Goal: Share content: Share content

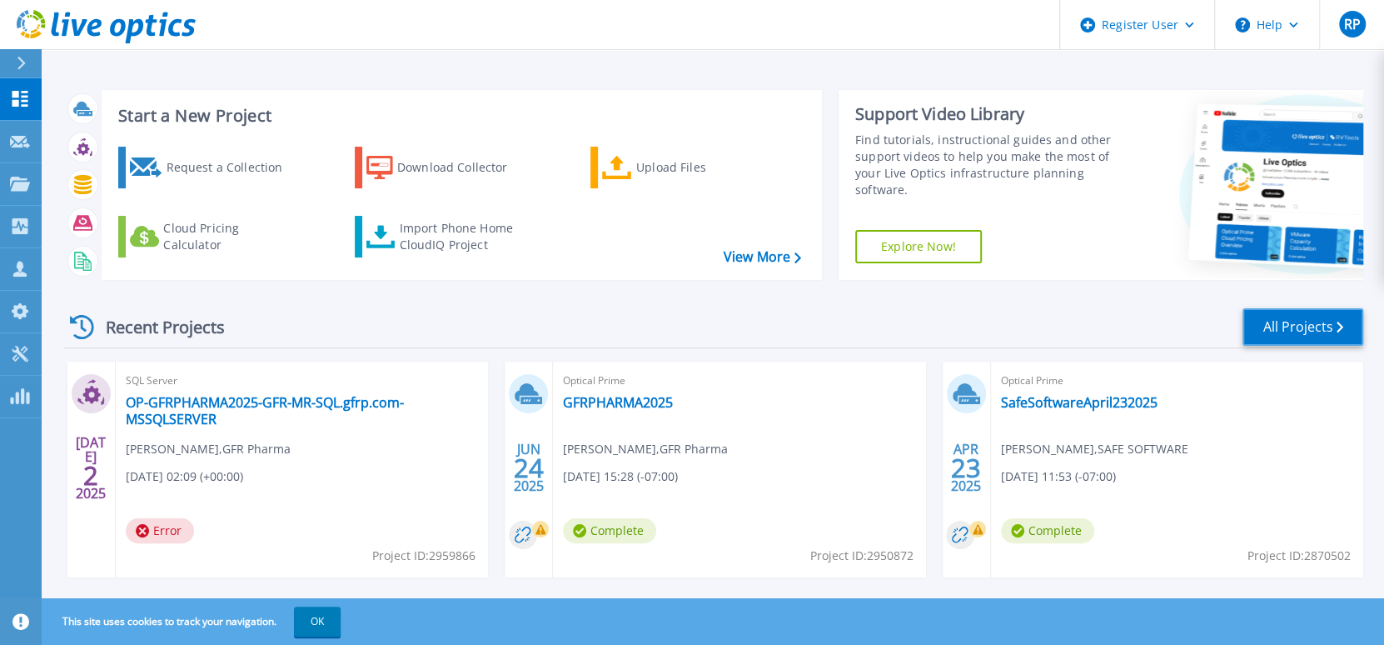
click at [1269, 324] on link "All Projects" at bounding box center [1302, 326] width 121 height 37
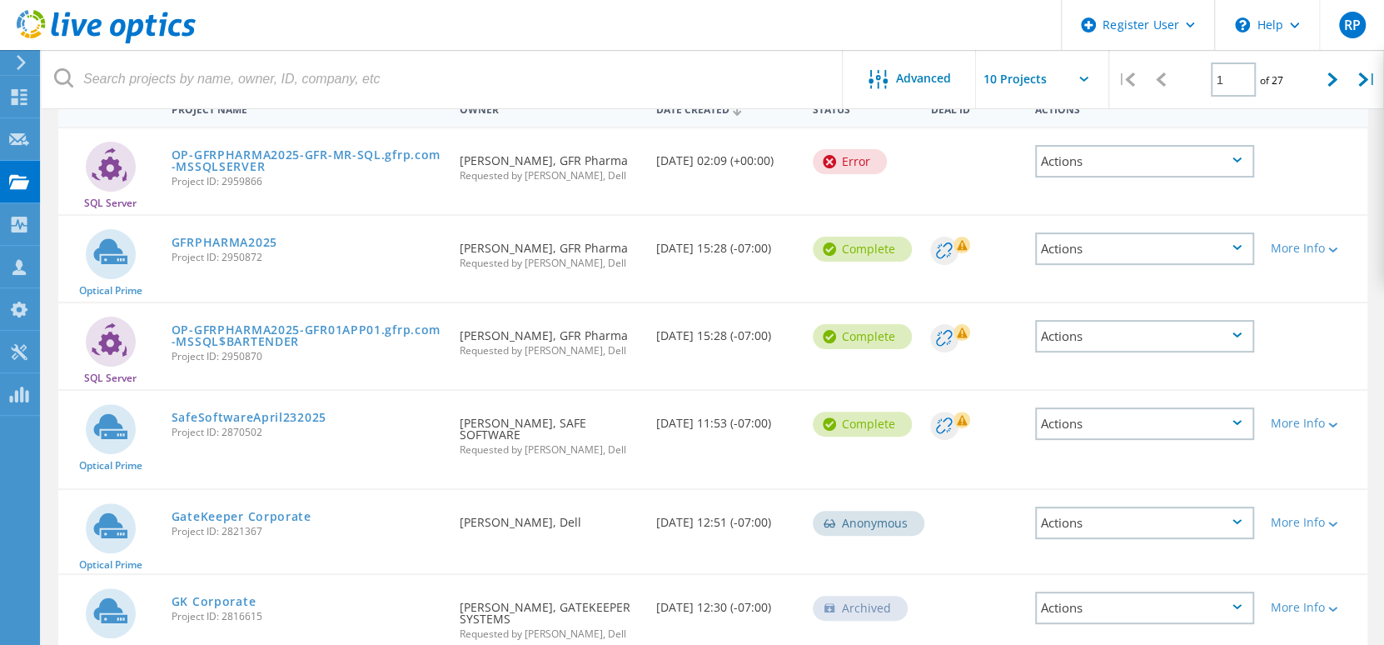
scroll to position [72, 0]
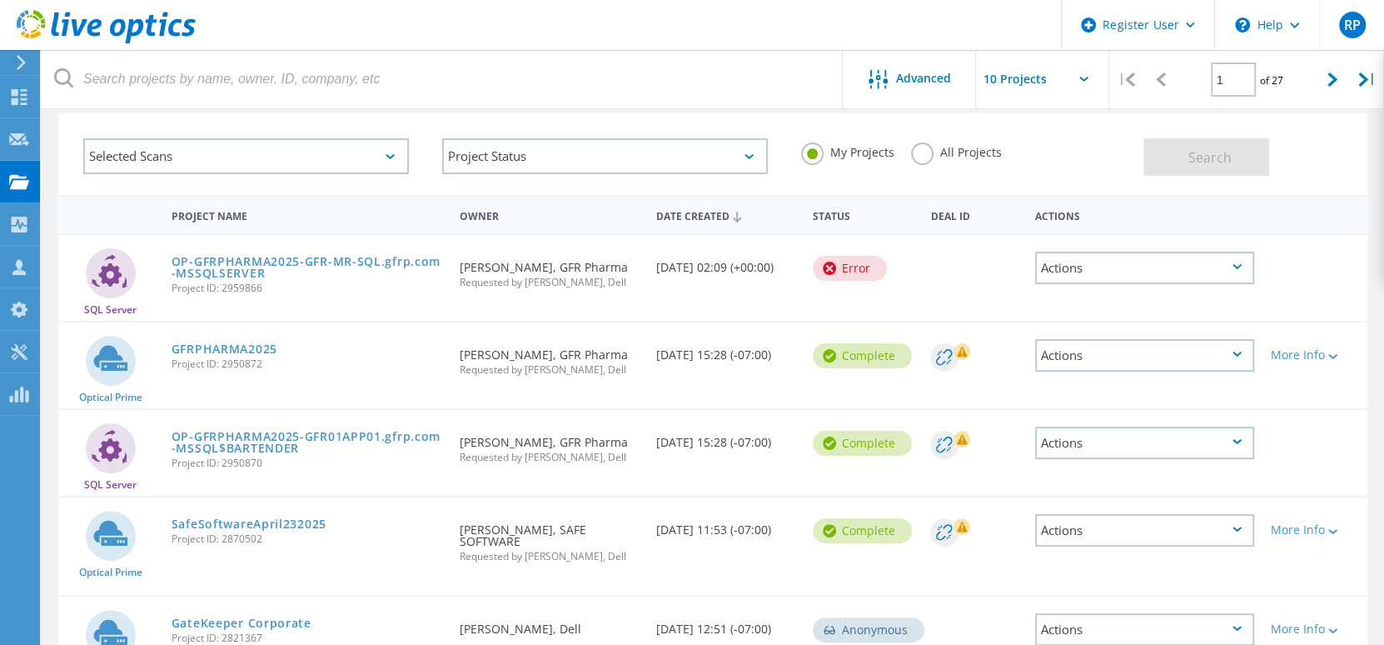
click at [927, 157] on label "All Projects" at bounding box center [956, 150] width 91 height 16
click at [0, 0] on input "All Projects" at bounding box center [0, 0] width 0 height 0
click at [1218, 167] on button "Search" at bounding box center [1206, 156] width 126 height 37
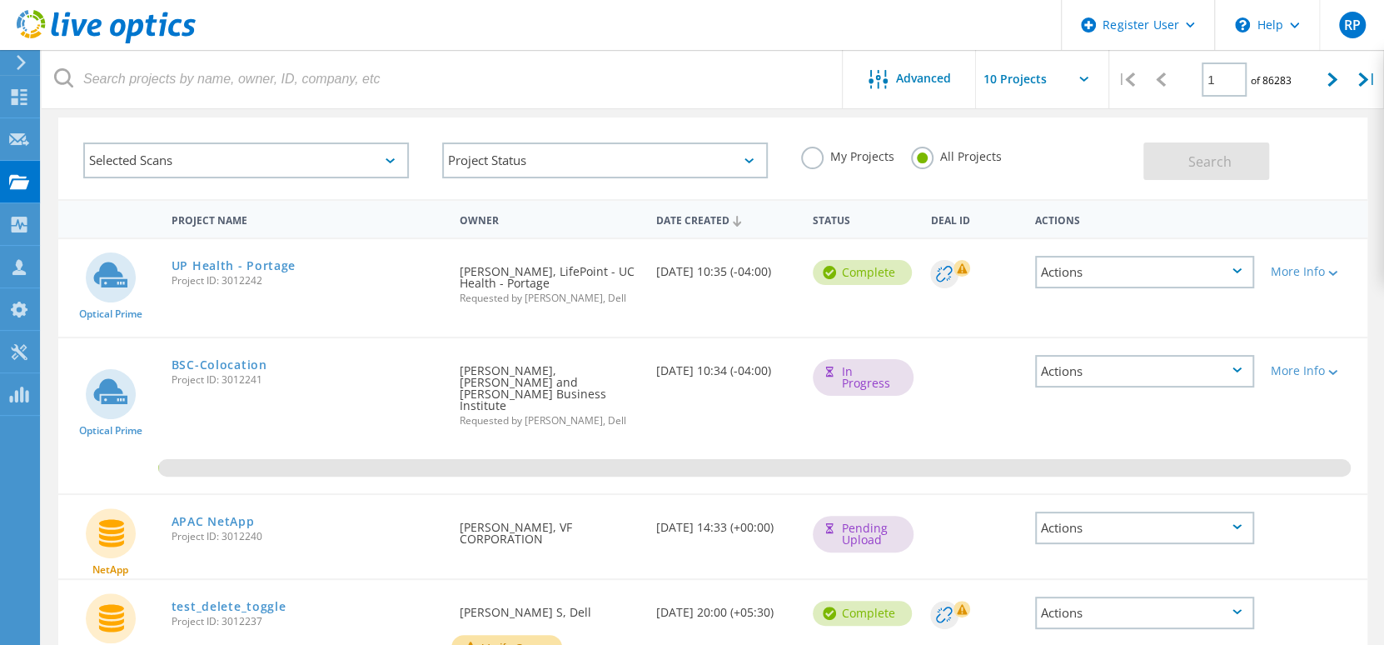
scroll to position [0, 0]
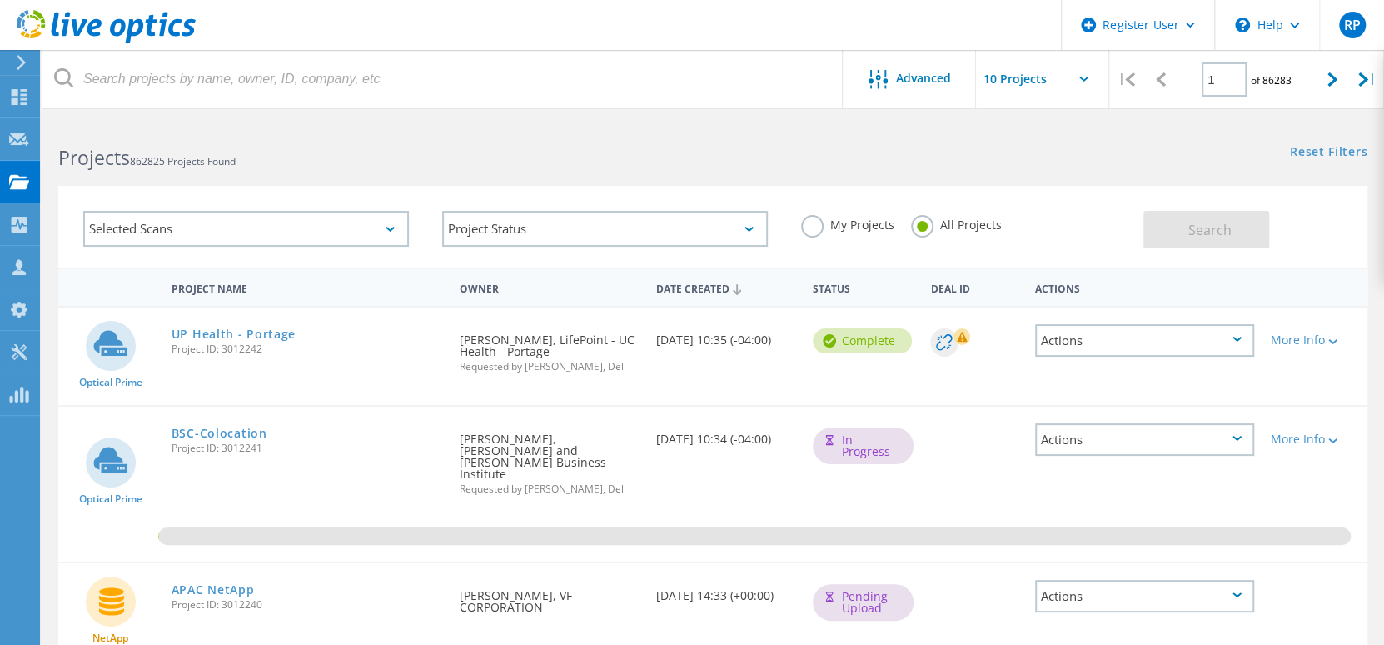
click at [814, 224] on label "My Projects" at bounding box center [847, 223] width 93 height 16
click at [0, 0] on input "My Projects" at bounding box center [0, 0] width 0 height 0
click at [1164, 226] on button "Search" at bounding box center [1206, 229] width 126 height 37
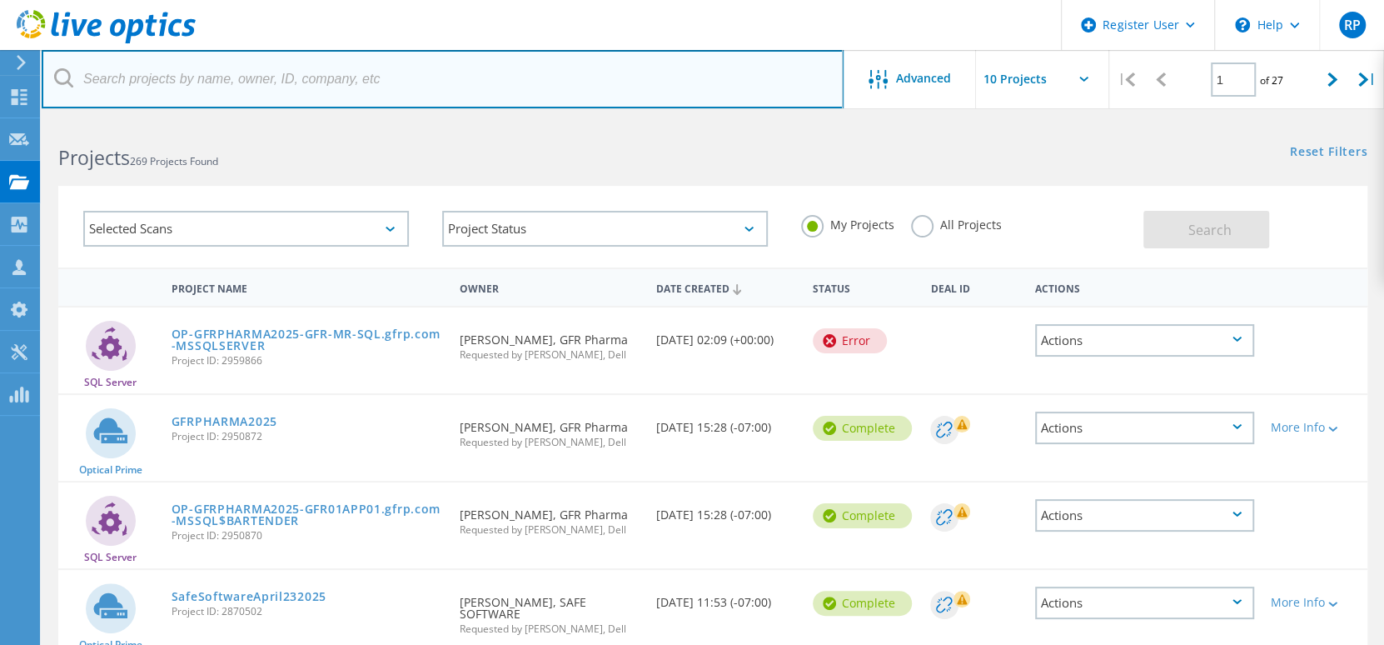
click at [142, 67] on input "text" at bounding box center [443, 79] width 802 height 58
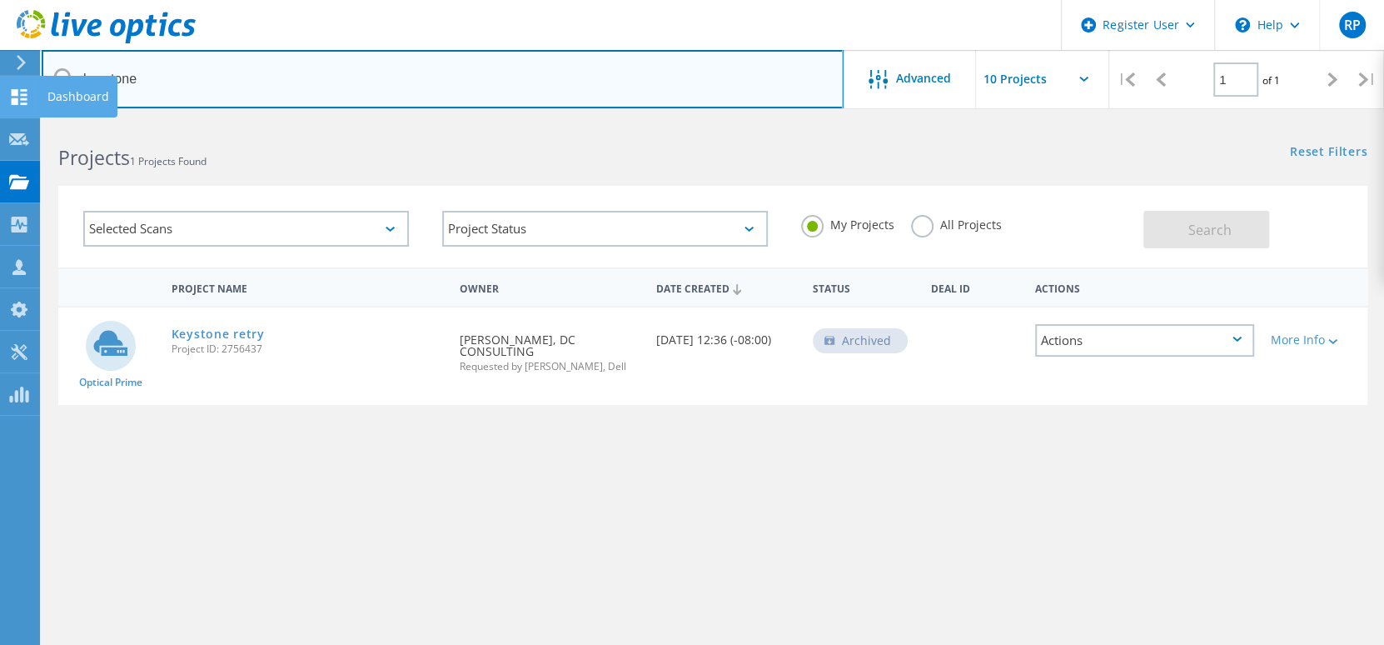
drag, startPoint x: 152, startPoint y: 92, endPoint x: 12, endPoint y: 96, distance: 139.1
click at [12, 121] on div "Register User \n Help Explore Helpful Articles Contact Support RP Dell User Ram…" at bounding box center [692, 444] width 1384 height 646
type input "k"
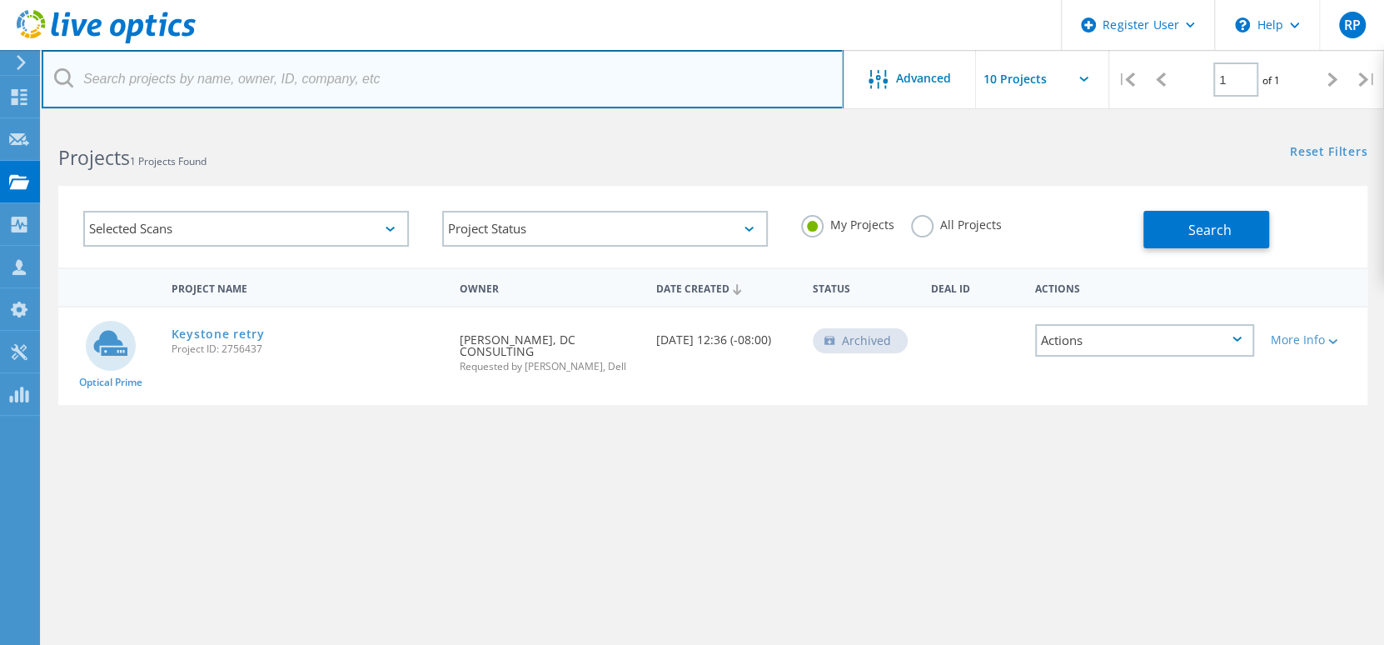
paste input "cshek@keystoneenvironmental.ca>"
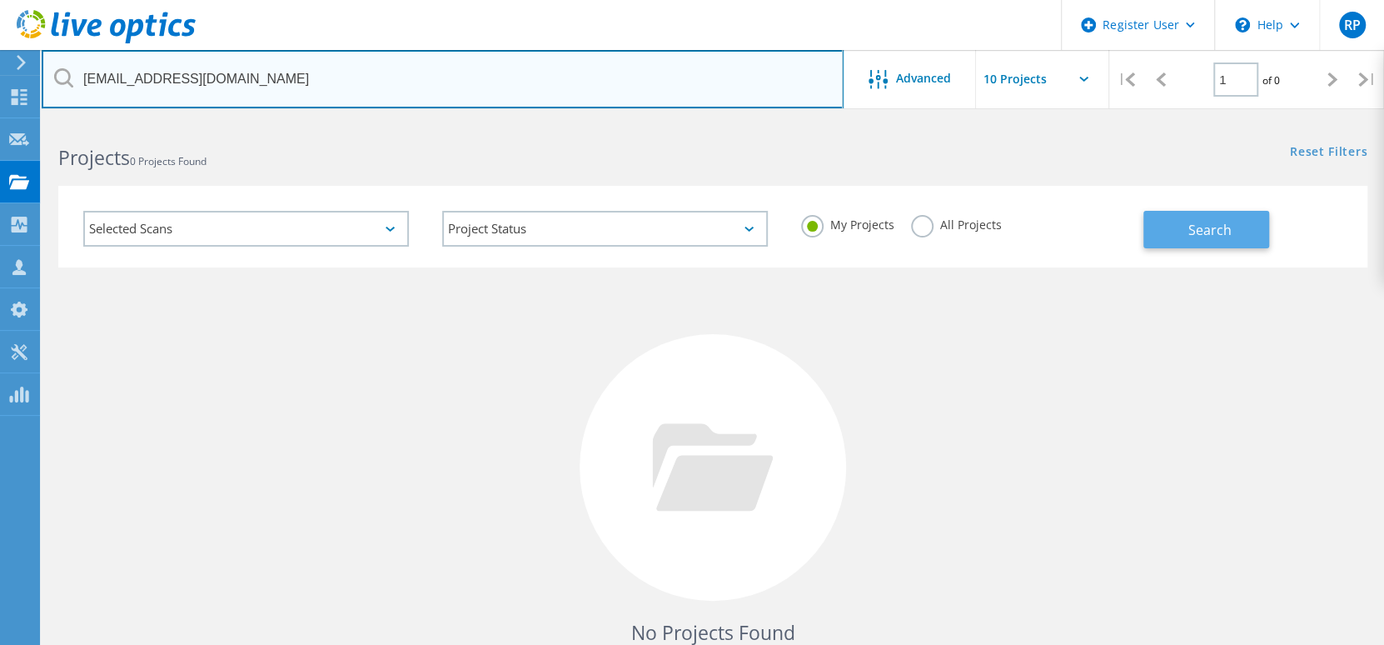
type input "cshek@keystoneenvironmental.ca"
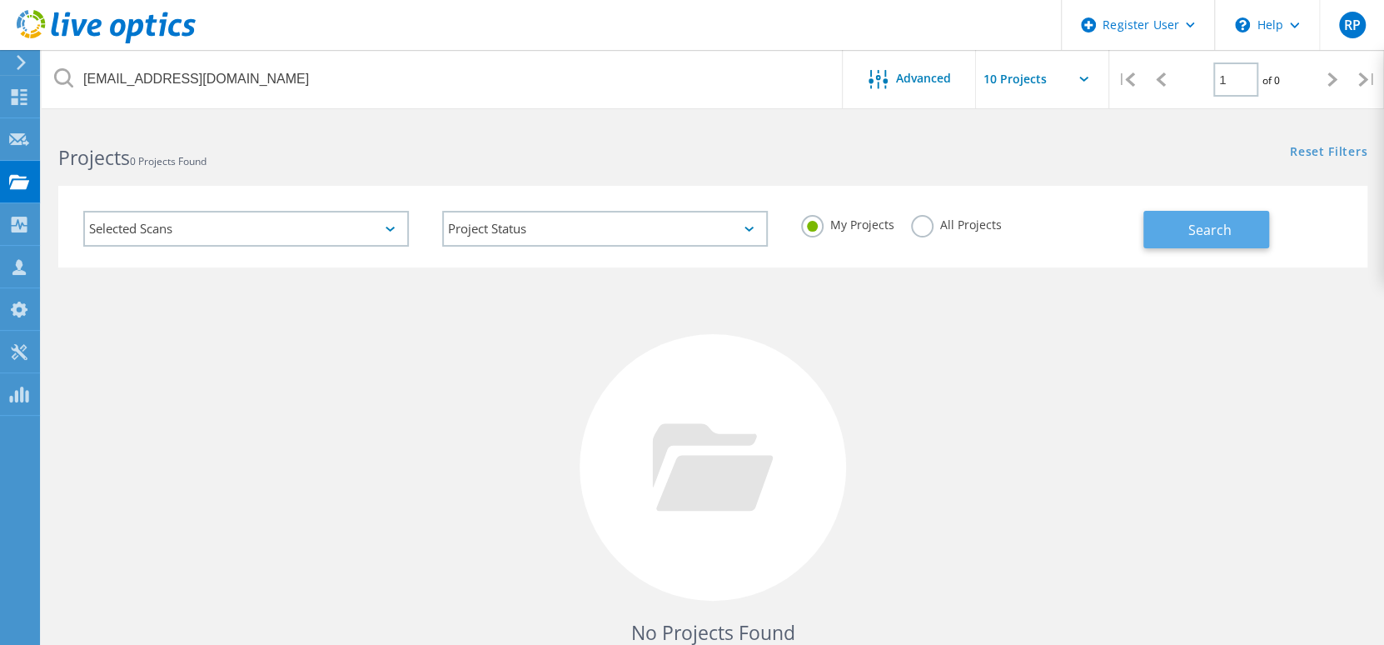
click at [1198, 235] on span "Search" at bounding box center [1209, 230] width 43 height 18
click at [918, 231] on label "All Projects" at bounding box center [956, 223] width 91 height 16
click at [0, 0] on input "All Projects" at bounding box center [0, 0] width 0 height 0
click at [1253, 240] on button "Search" at bounding box center [1206, 229] width 126 height 37
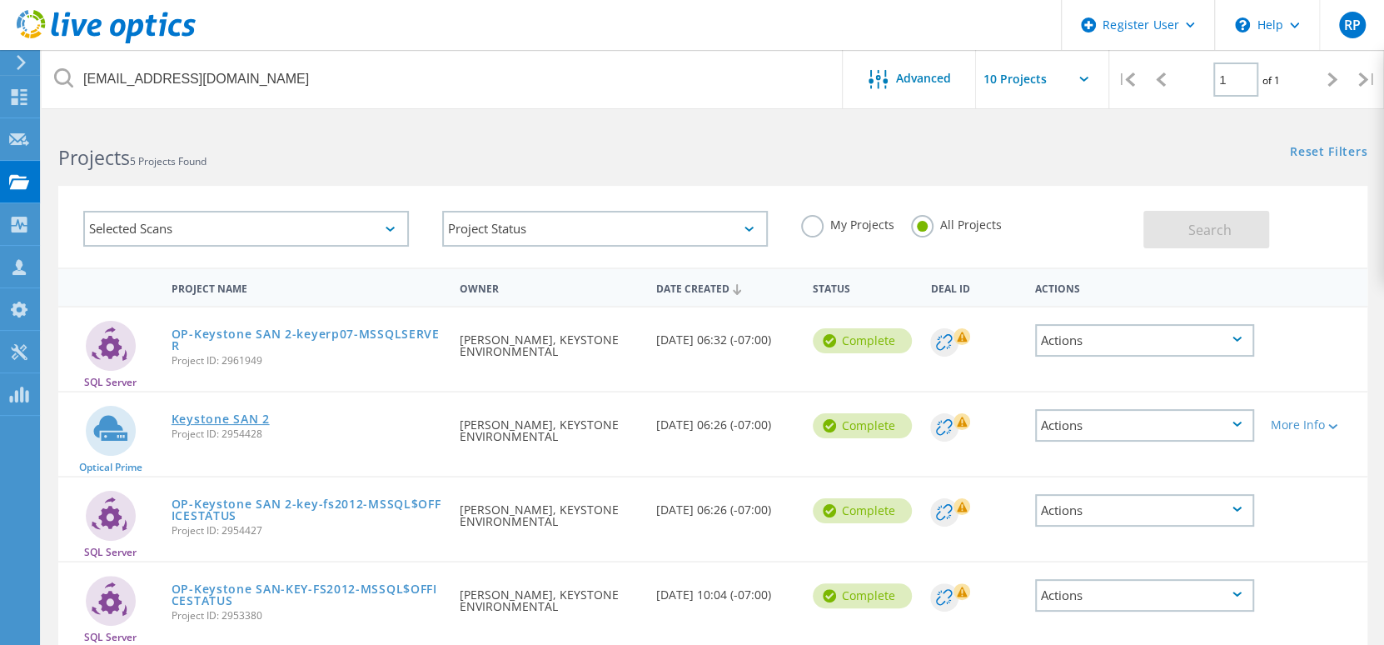
click at [192, 417] on link "Keystone SAN 2" at bounding box center [221, 419] width 98 height 12
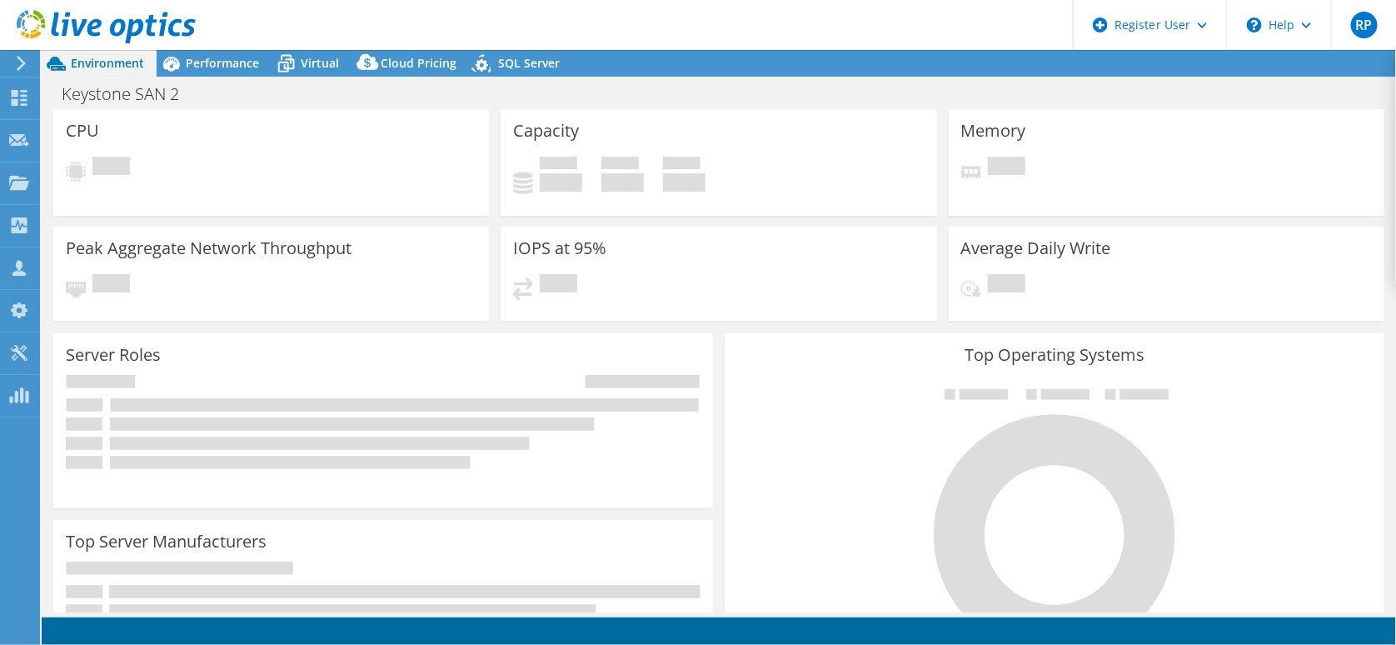
select select "[GEOGRAPHIC_DATA]"
select select "CAD"
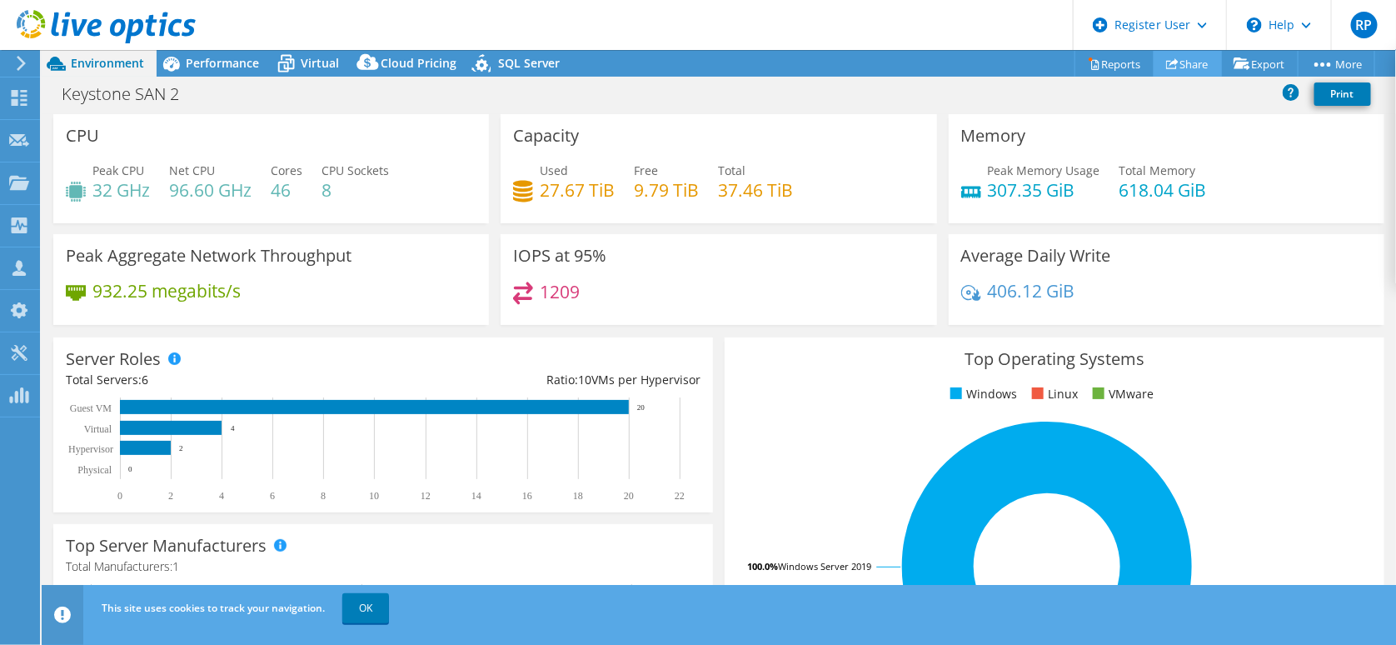
click at [1207, 64] on link "Share" at bounding box center [1187, 64] width 68 height 26
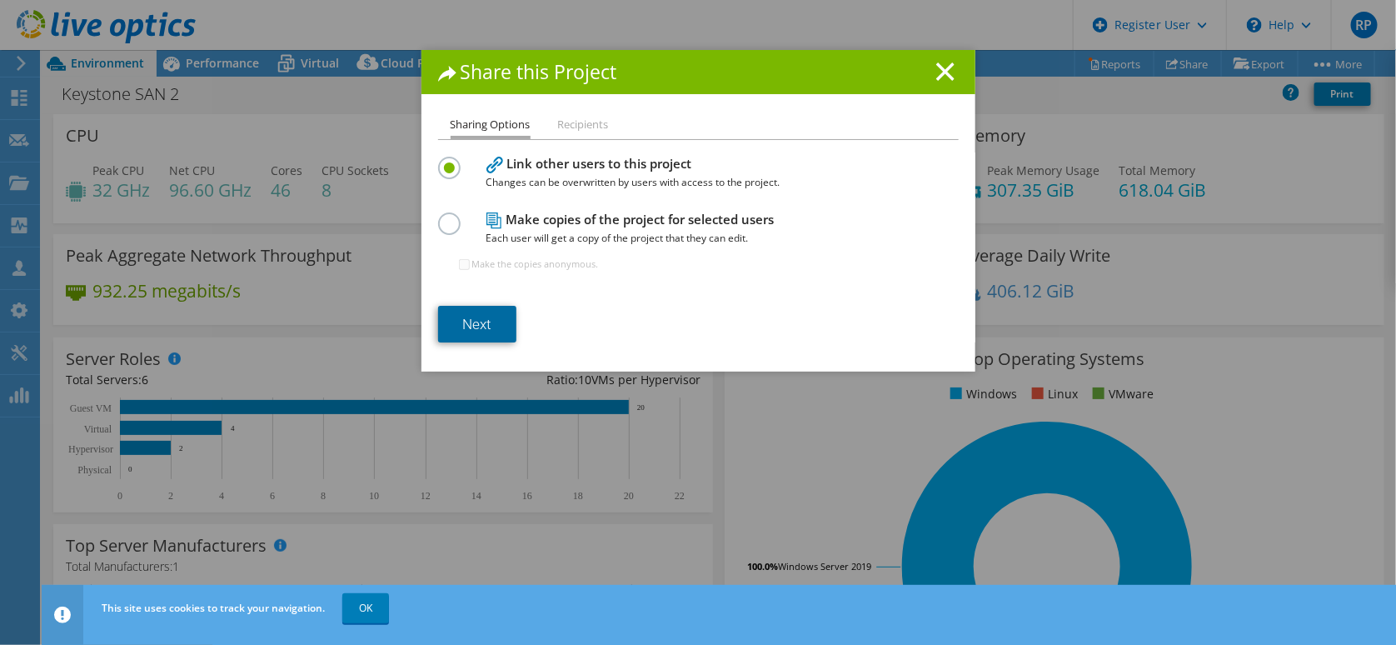
click at [470, 328] on link "Next" at bounding box center [477, 324] width 78 height 37
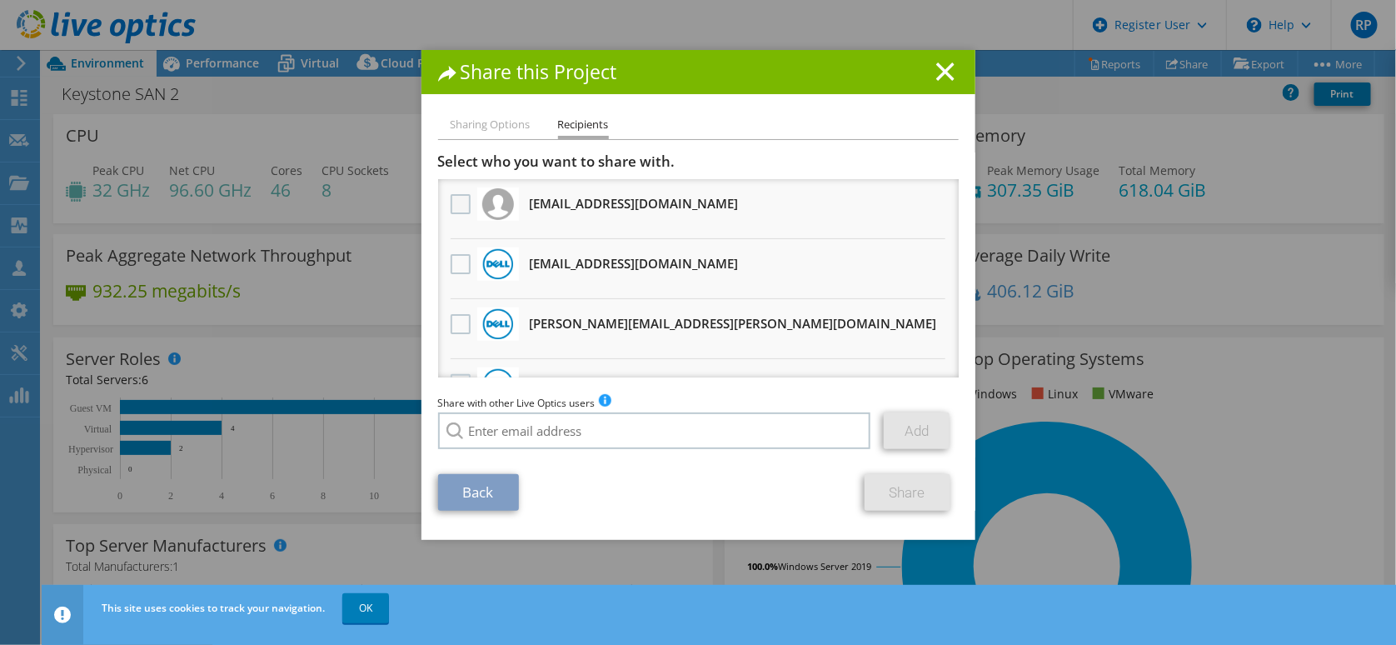
click at [456, 207] on label at bounding box center [463, 204] width 24 height 20
click at [0, 0] on input "checkbox" at bounding box center [0, 0] width 0 height 0
click at [456, 207] on label at bounding box center [463, 204] width 24 height 20
click at [0, 0] on input "checkbox" at bounding box center [0, 0] width 0 height 0
click at [453, 322] on label at bounding box center [463, 324] width 24 height 20
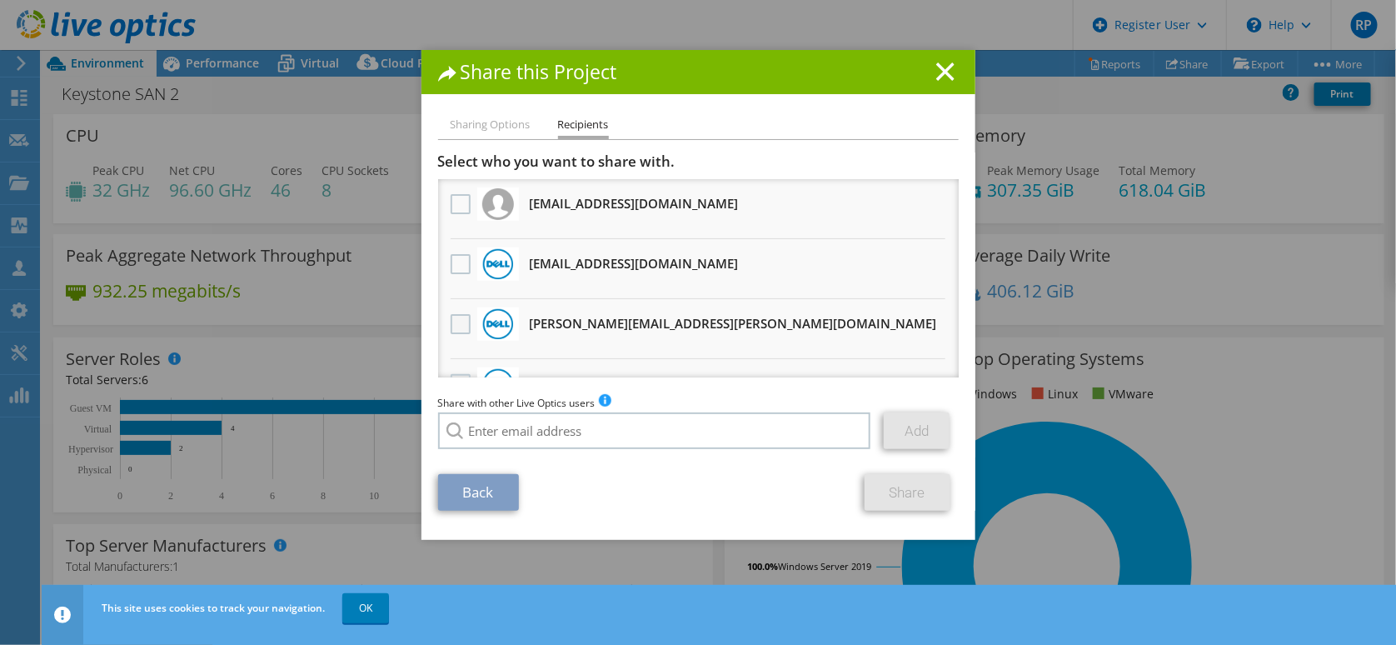
click at [0, 0] on input "checkbox" at bounding box center [0, 0] width 0 height 0
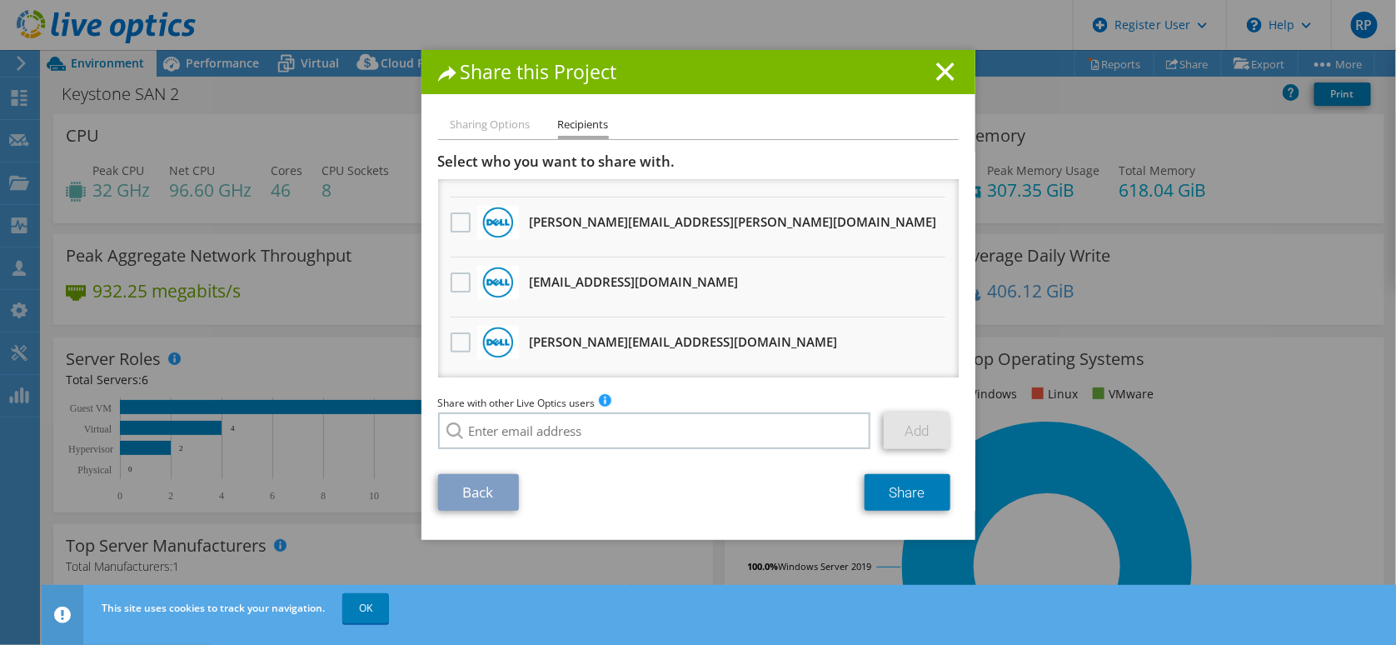
scroll to position [166, 0]
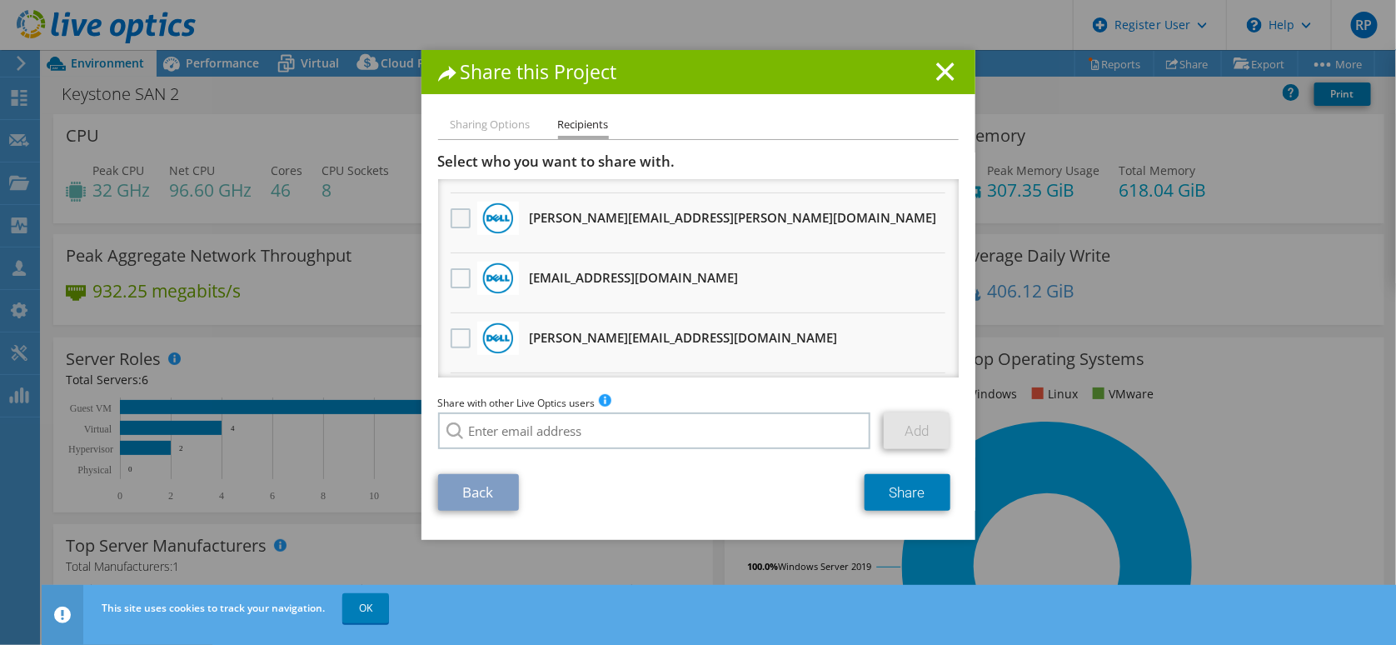
click at [451, 217] on label at bounding box center [463, 218] width 24 height 20
click at [0, 0] on input "checkbox" at bounding box center [0, 0] width 0 height 0
click at [901, 486] on link "Share" at bounding box center [907, 492] width 86 height 37
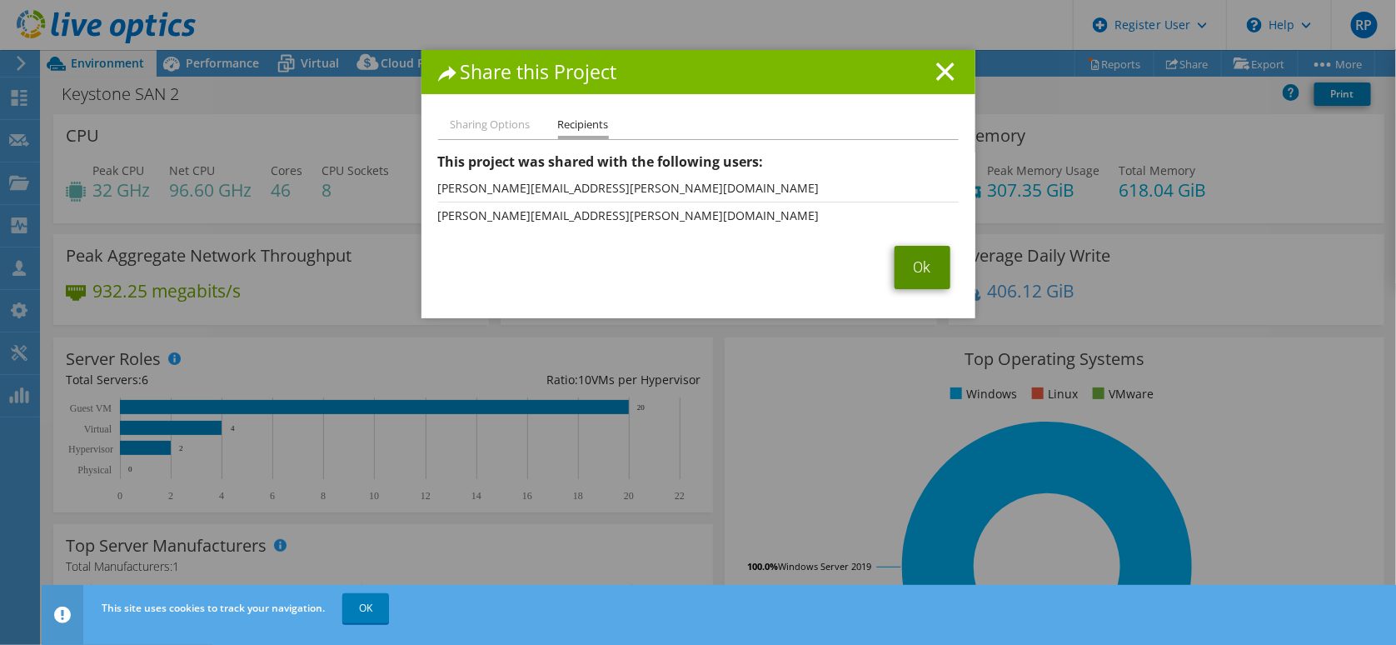
click at [924, 281] on link "Ok" at bounding box center [922, 267] width 56 height 43
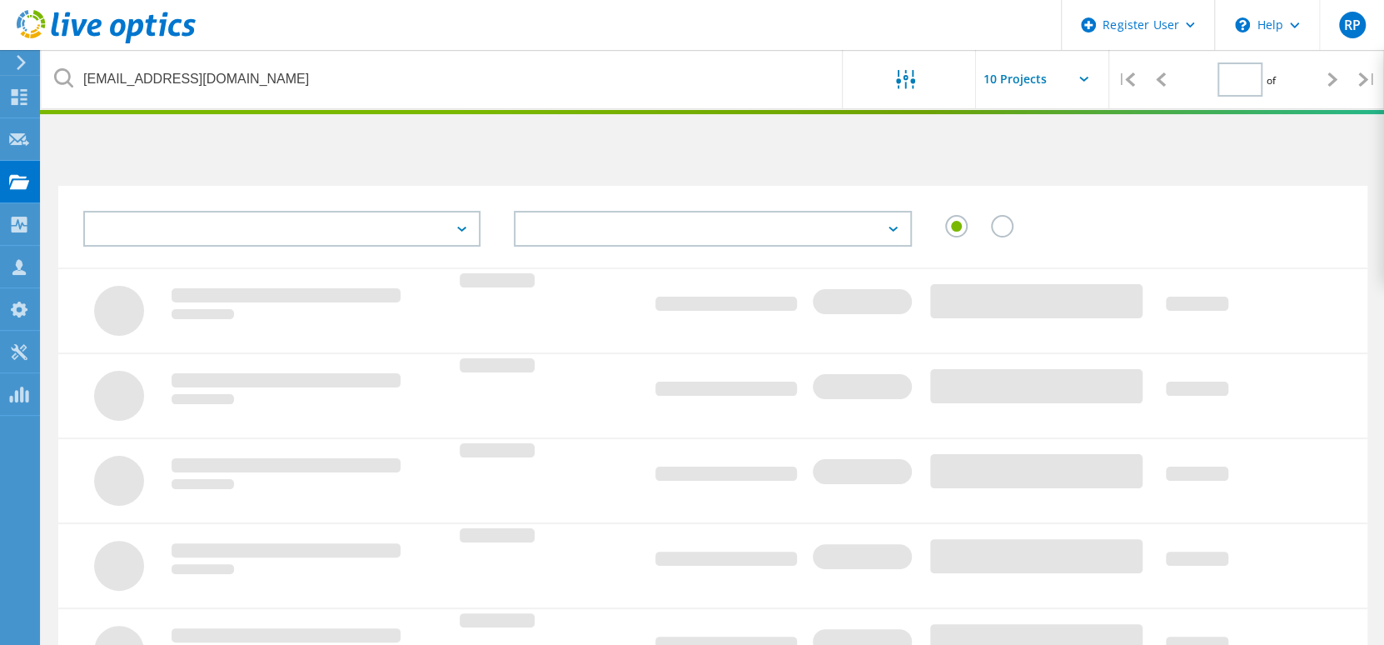
type input "1"
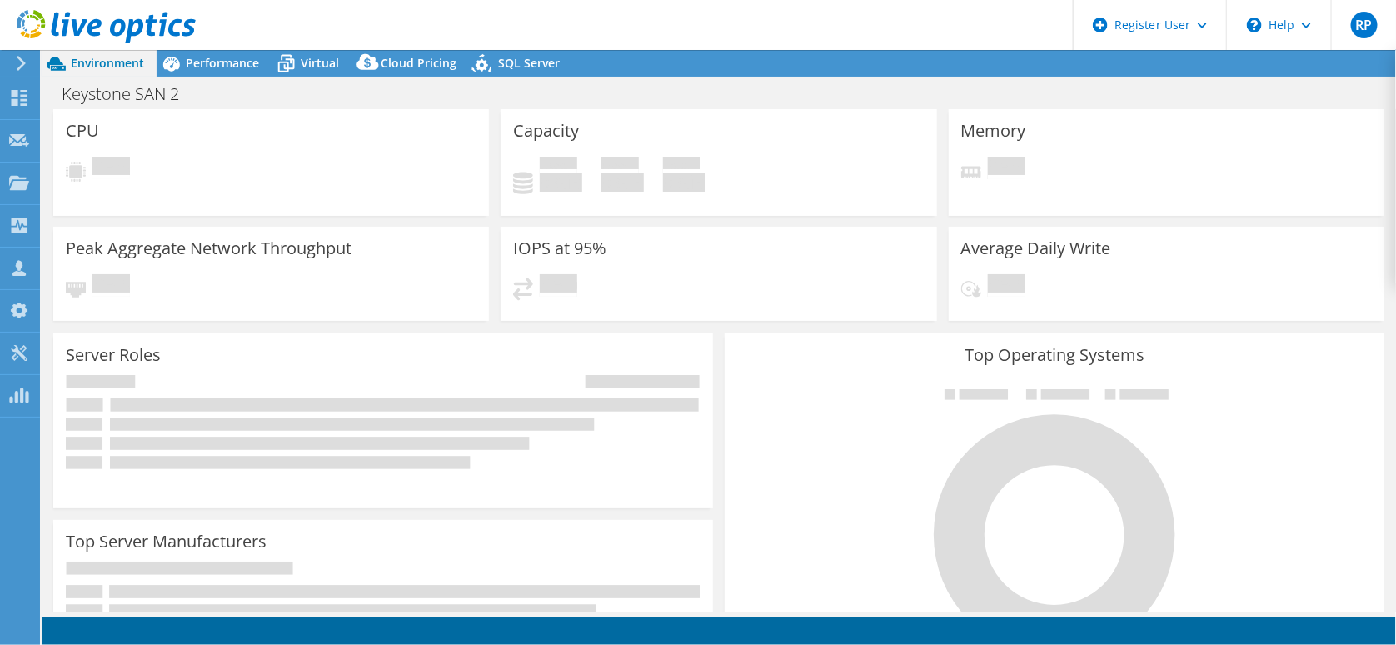
select select "[GEOGRAPHIC_DATA]"
select select "USD"
select select "[GEOGRAPHIC_DATA]"
select select "CAD"
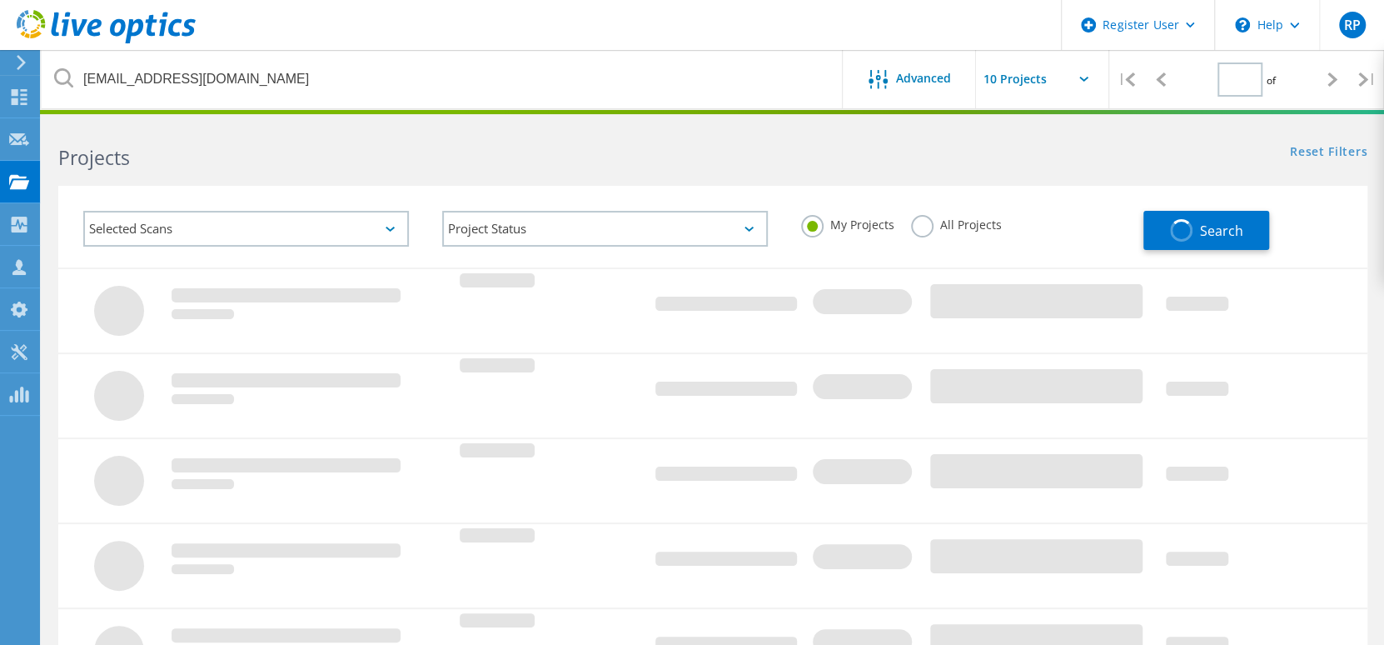
type input "1"
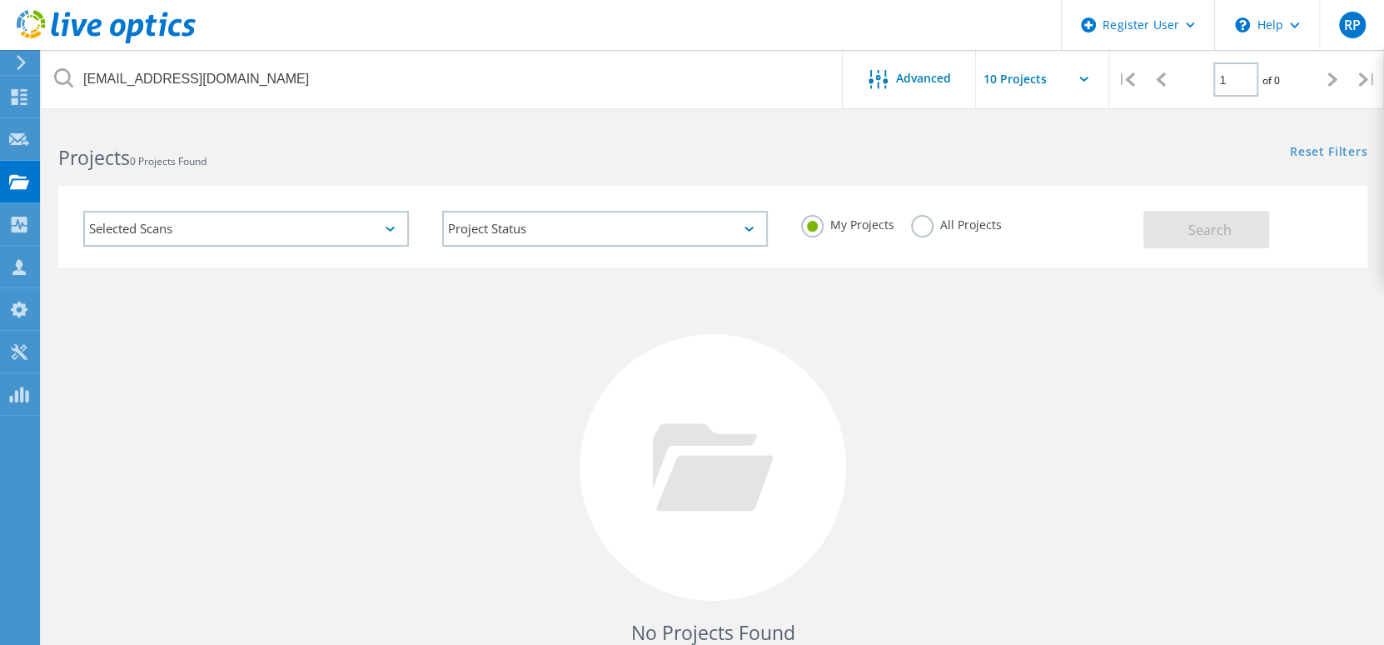
click at [914, 224] on label "All Projects" at bounding box center [956, 223] width 91 height 16
click at [0, 0] on input "All Projects" at bounding box center [0, 0] width 0 height 0
click at [818, 228] on label "My Projects" at bounding box center [847, 223] width 93 height 16
click at [0, 0] on input "My Projects" at bounding box center [0, 0] width 0 height 0
click at [908, 233] on div "My Projects All Projects" at bounding box center [963, 225] width 359 height 62
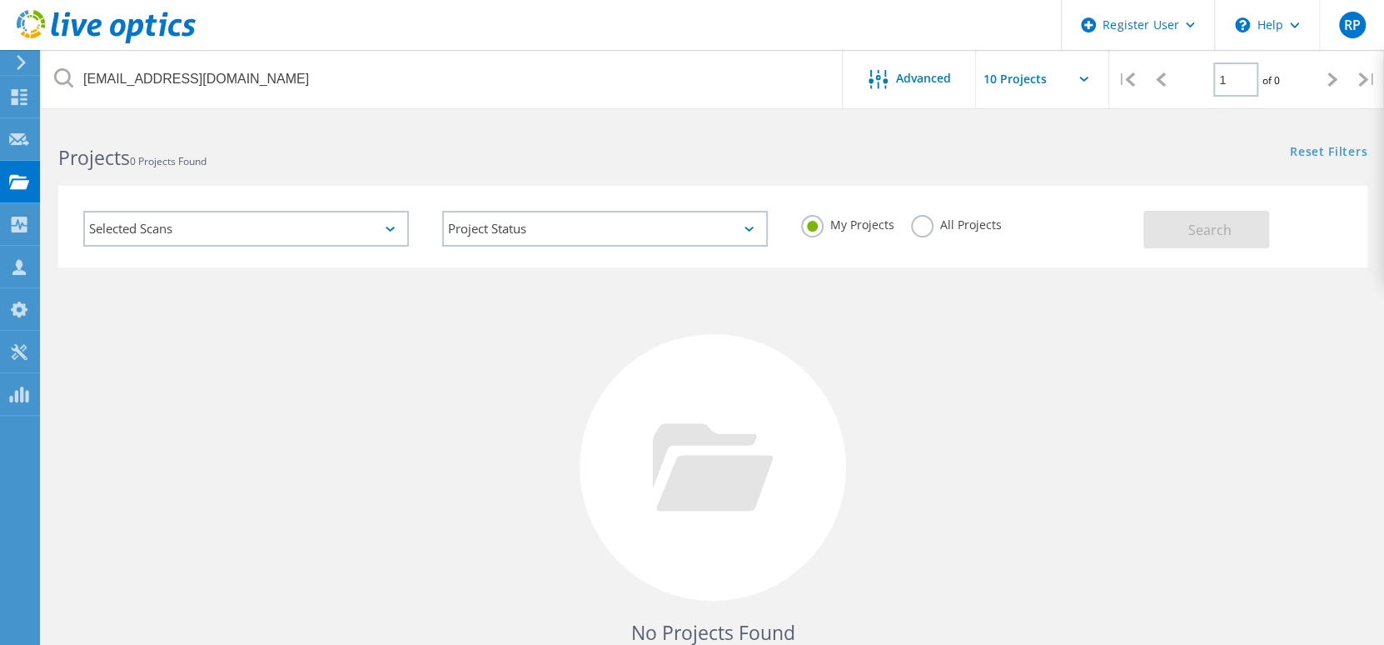
click at [923, 228] on label "All Projects" at bounding box center [956, 223] width 91 height 16
click at [0, 0] on input "All Projects" at bounding box center [0, 0] width 0 height 0
click at [1165, 231] on button "Search" at bounding box center [1206, 229] width 126 height 37
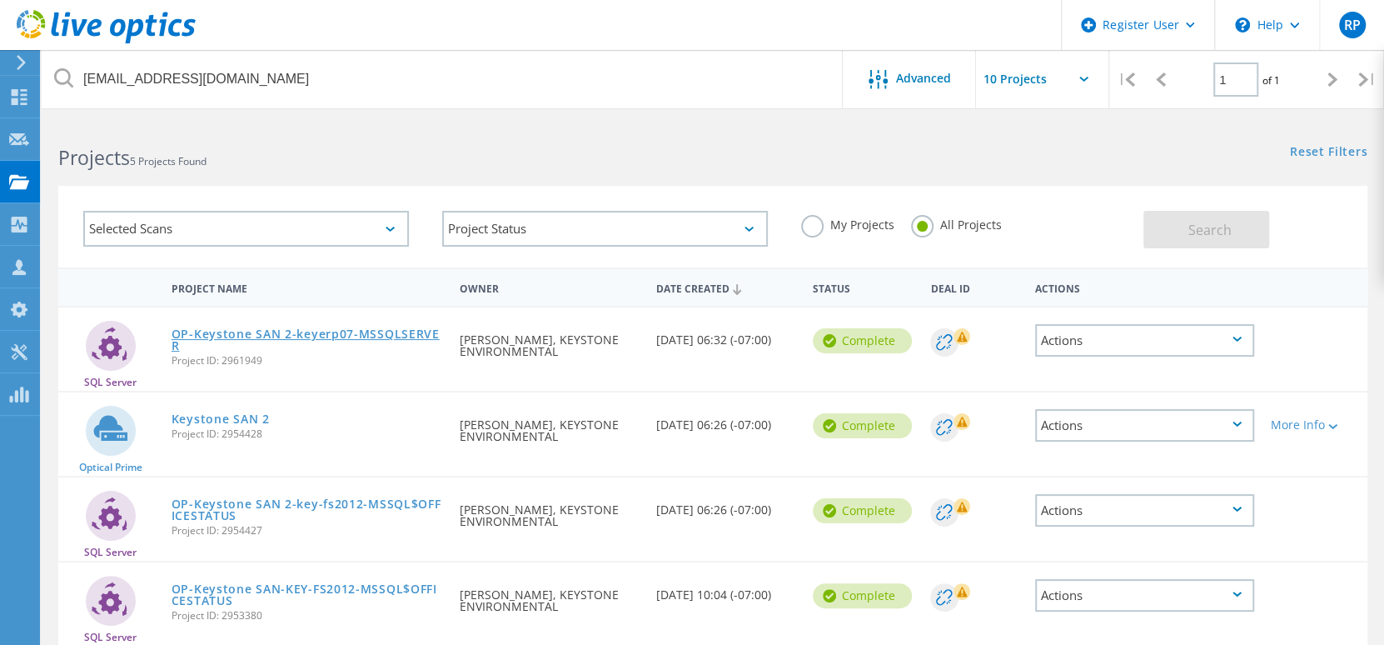
click at [244, 338] on link "OP-Keystone SAN 2-keyerp07-MSSQLSERVER" at bounding box center [307, 339] width 271 height 23
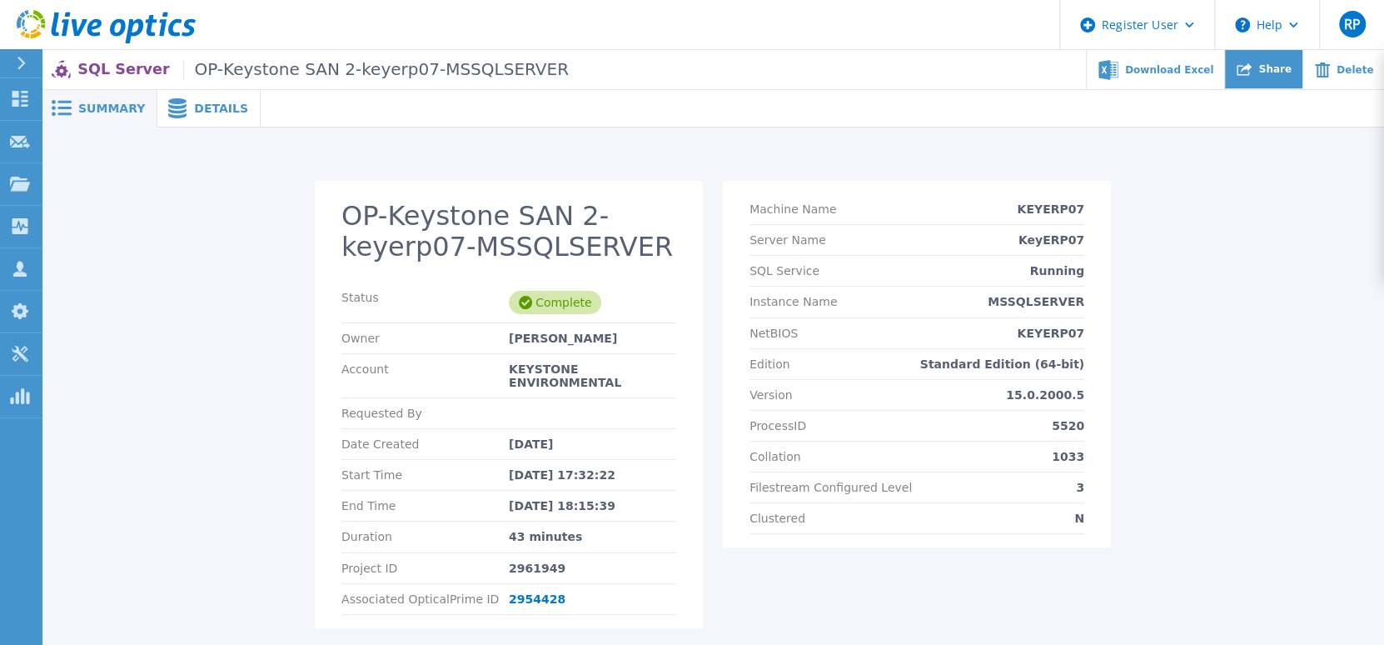
click at [1285, 70] on span "Share" at bounding box center [1274, 69] width 32 height 10
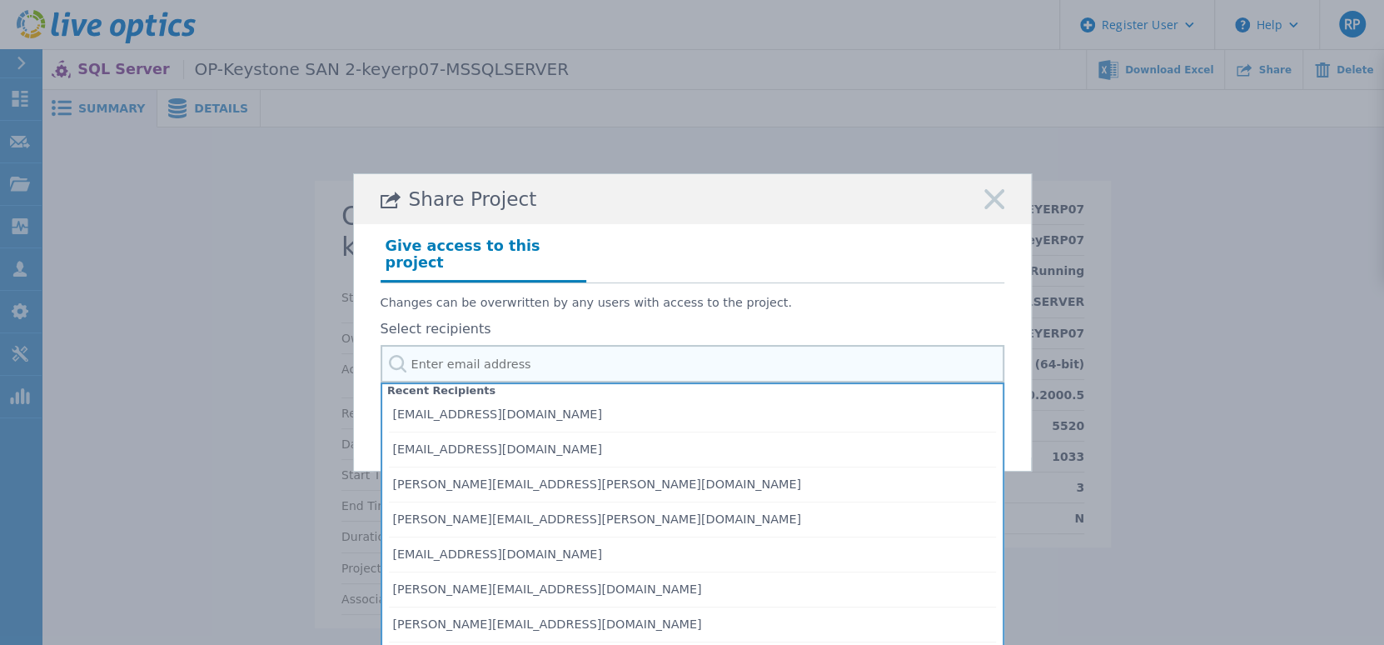
click at [449, 351] on input "text" at bounding box center [693, 363] width 624 height 37
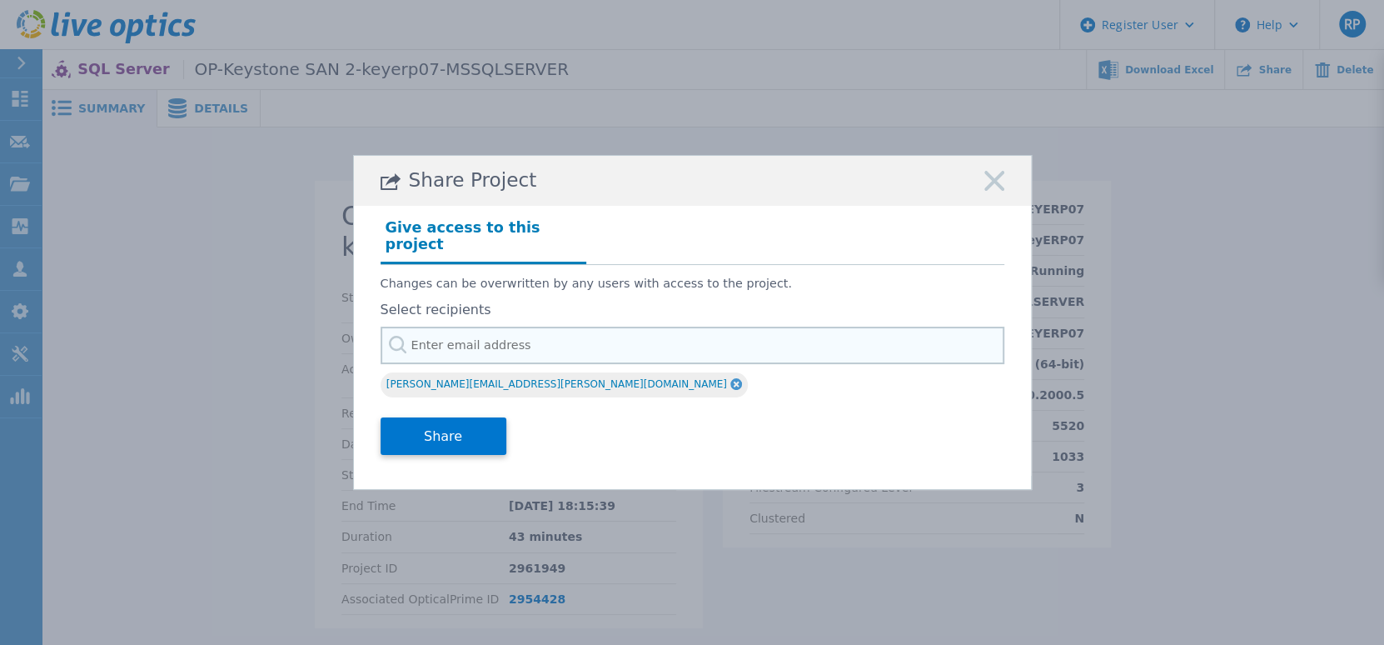
click at [416, 342] on input "text" at bounding box center [693, 344] width 624 height 37
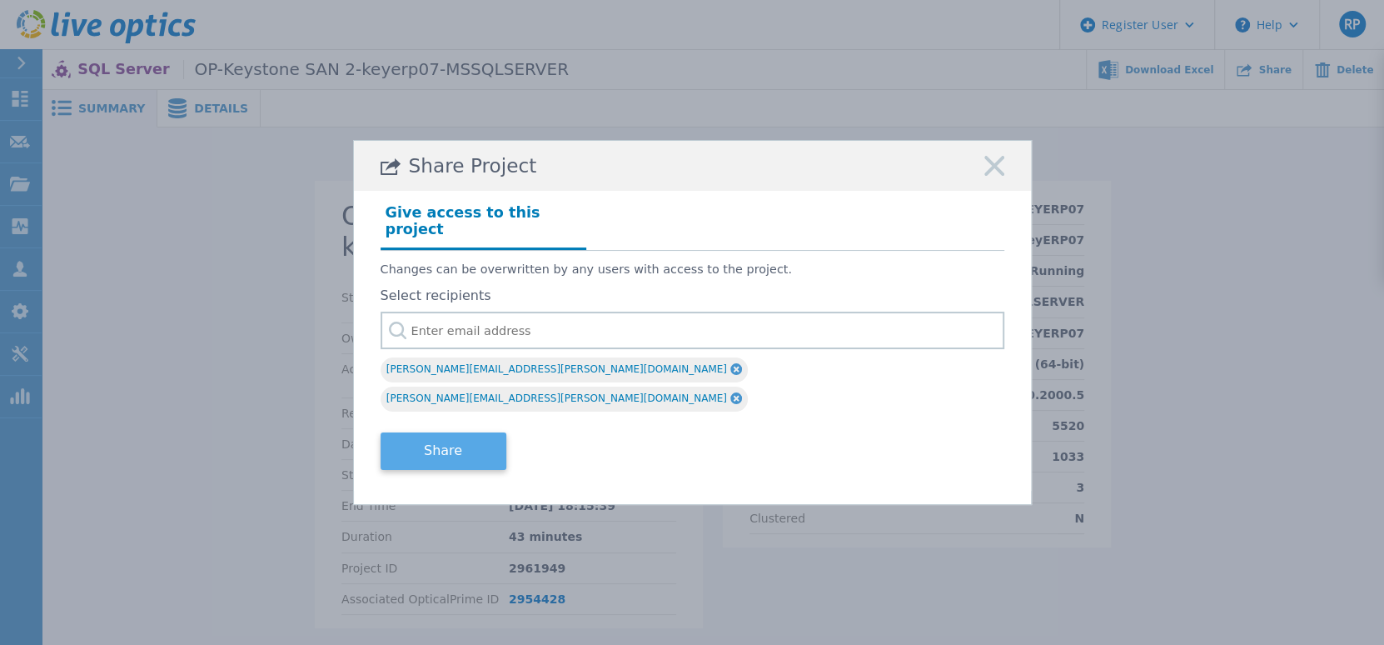
click at [439, 432] on button "Share" at bounding box center [444, 450] width 126 height 37
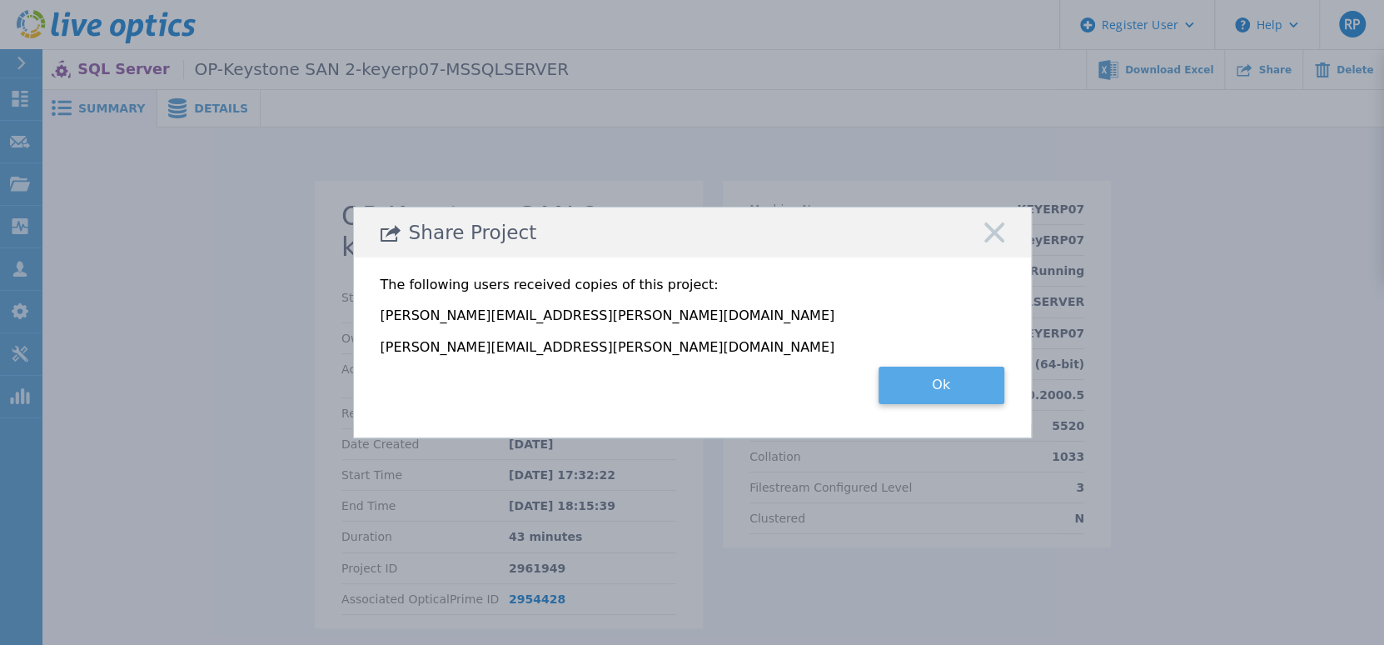
click at [948, 388] on button "Ok" at bounding box center [942, 384] width 126 height 37
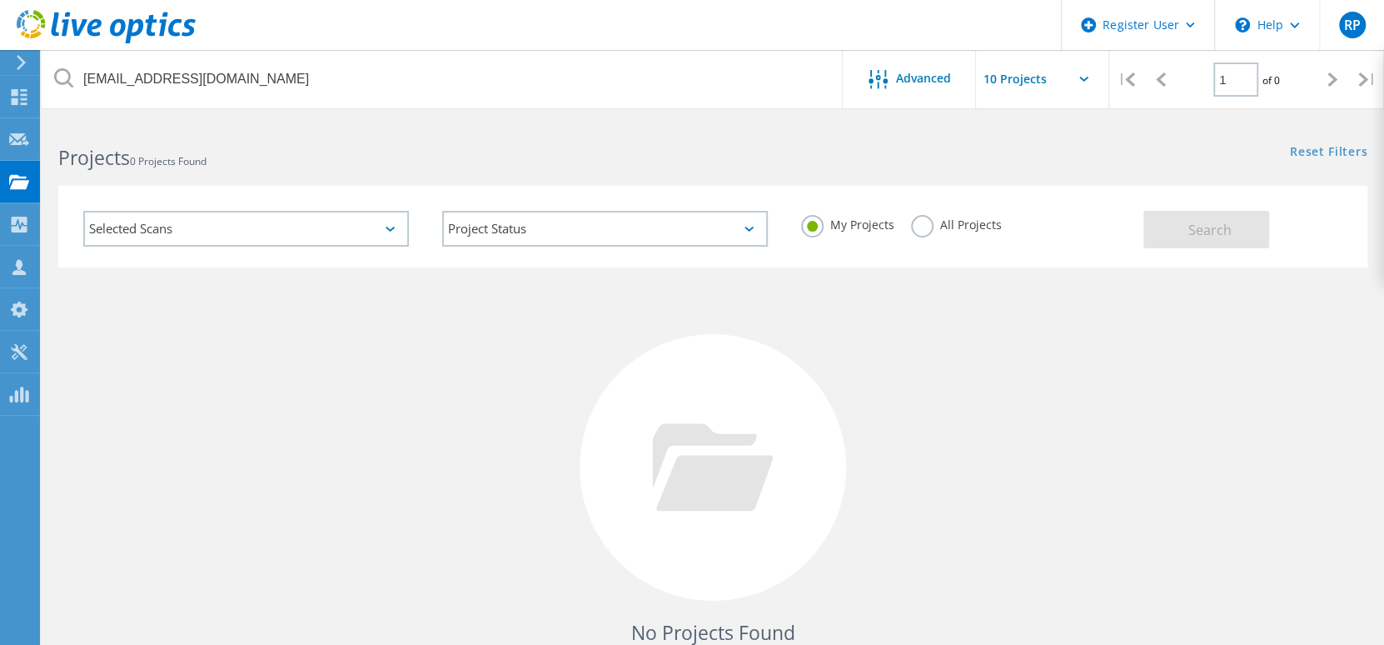
click at [943, 231] on label "All Projects" at bounding box center [956, 223] width 91 height 16
click at [0, 0] on input "All Projects" at bounding box center [0, 0] width 0 height 0
click at [1216, 213] on button "Search" at bounding box center [1206, 229] width 126 height 37
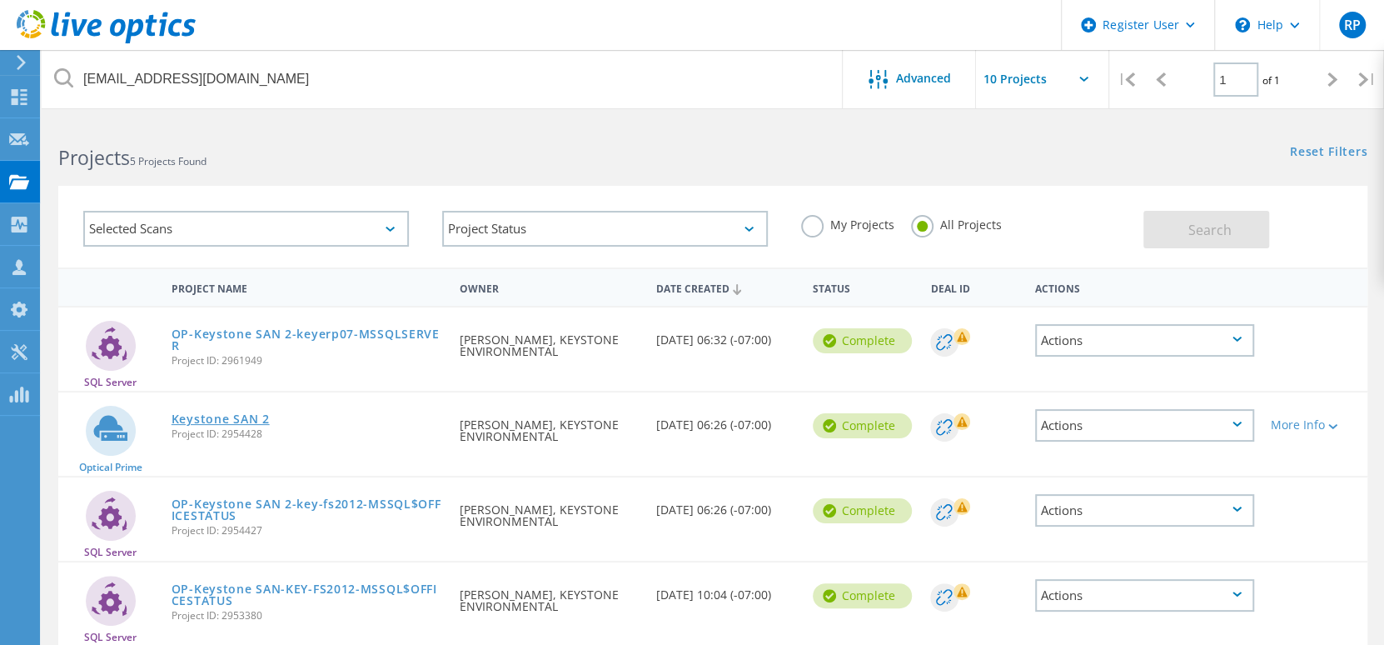
click at [212, 416] on link "Keystone SAN 2" at bounding box center [221, 419] width 98 height 12
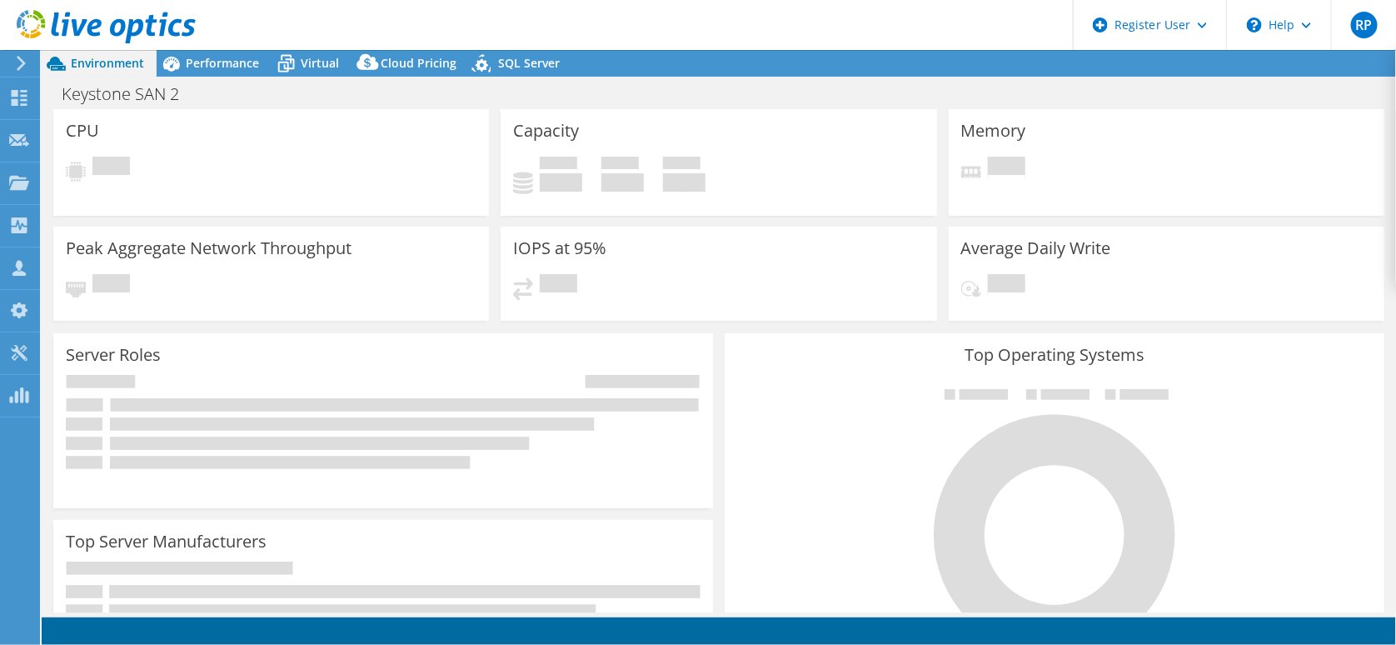
select select "[GEOGRAPHIC_DATA]"
select select "CAD"
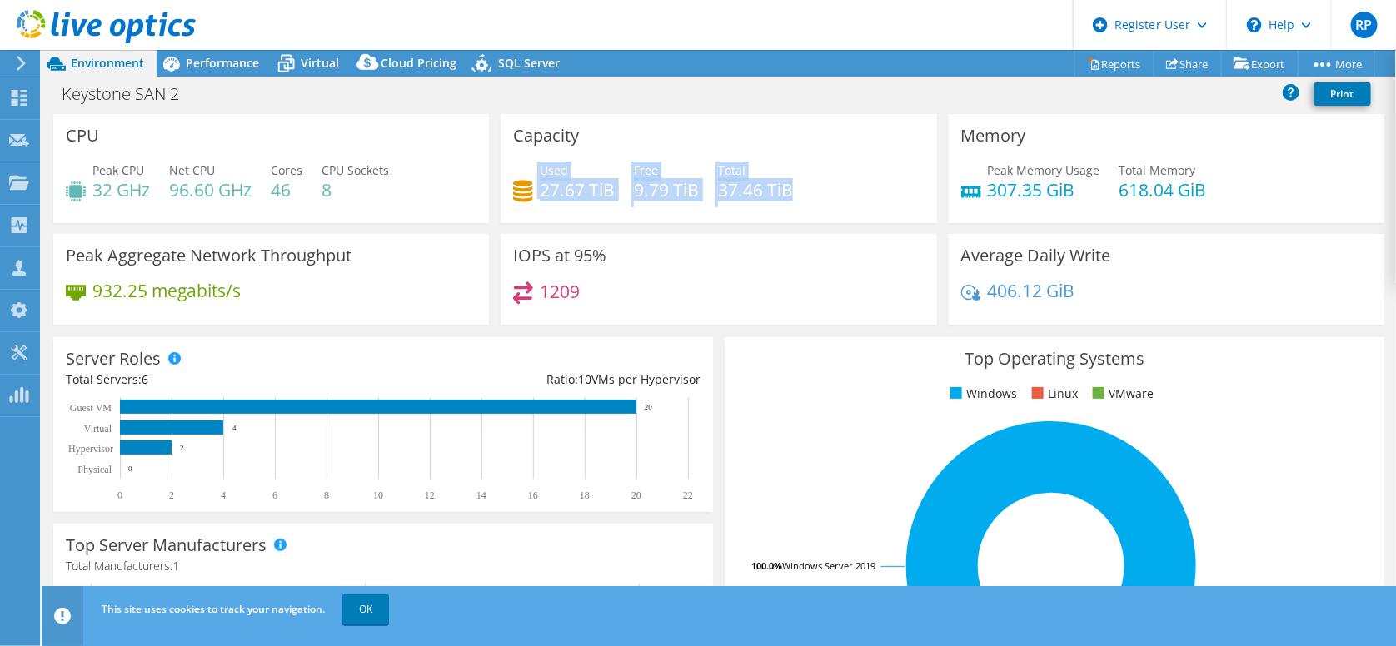
drag, startPoint x: 836, startPoint y: 191, endPoint x: 505, endPoint y: 188, distance: 330.6
click at [505, 188] on div "Capacity Used 27.67 TiB Free 9.79 TiB Total 37.46 TiB" at bounding box center [718, 168] width 436 height 109
drag, startPoint x: 760, startPoint y: 292, endPoint x: 1107, endPoint y: 75, distance: 409.0
click at [760, 292] on div "1209" at bounding box center [718, 299] width 411 height 36
